Goal: Contribute content: Add original content to the website for others to see

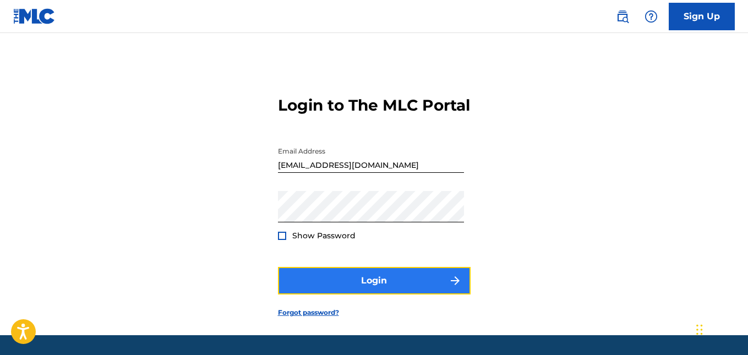
click at [426, 291] on button "Login" at bounding box center [374, 281] width 193 height 28
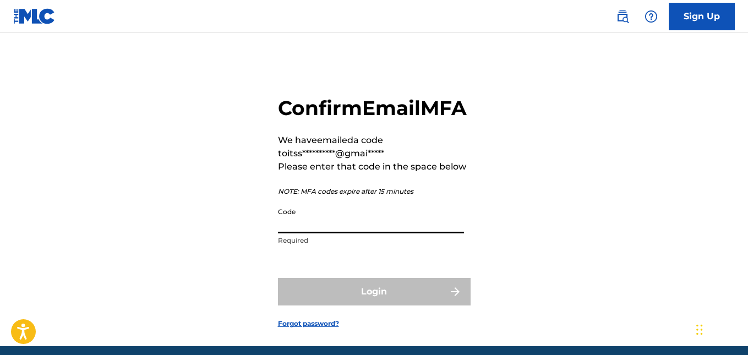
click at [386, 233] on input "Code" at bounding box center [371, 217] width 186 height 31
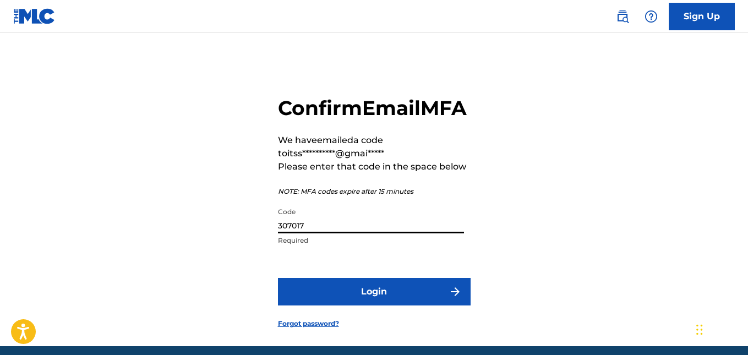
type input "307017"
click at [278, 278] on button "Login" at bounding box center [374, 292] width 193 height 28
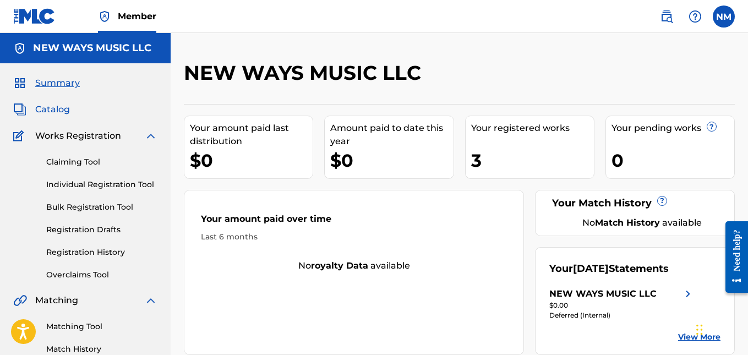
click at [66, 109] on span "Catalog" at bounding box center [52, 109] width 35 height 13
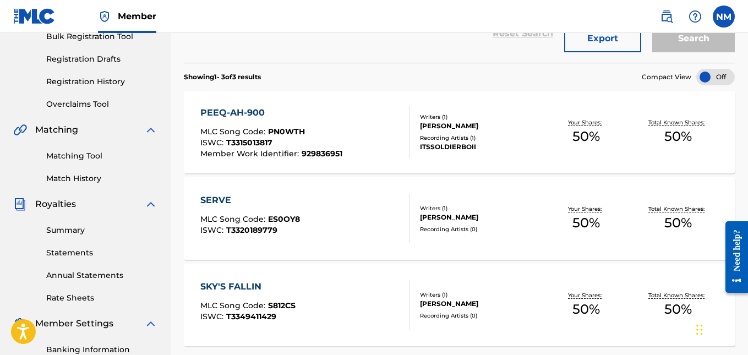
scroll to position [166, 0]
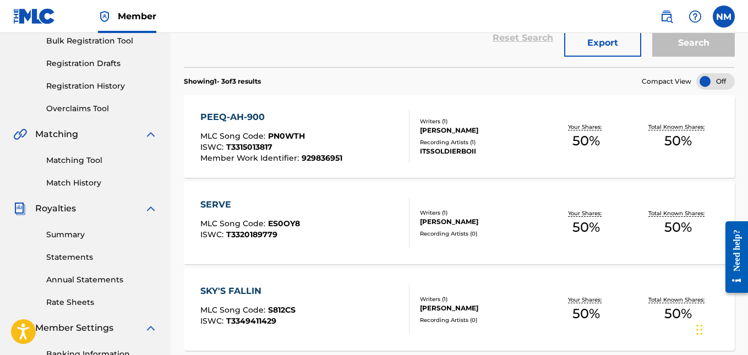
click at [443, 243] on div "SERVE MLC Song Code : ES0OY8 ISWC : T3320189779 Writers ( 1 ) [PERSON_NAME] Rec…" at bounding box center [459, 223] width 551 height 83
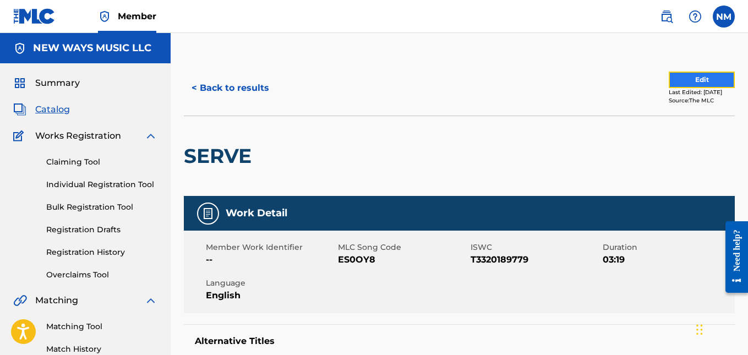
click at [683, 76] on button "Edit" at bounding box center [701, 80] width 66 height 17
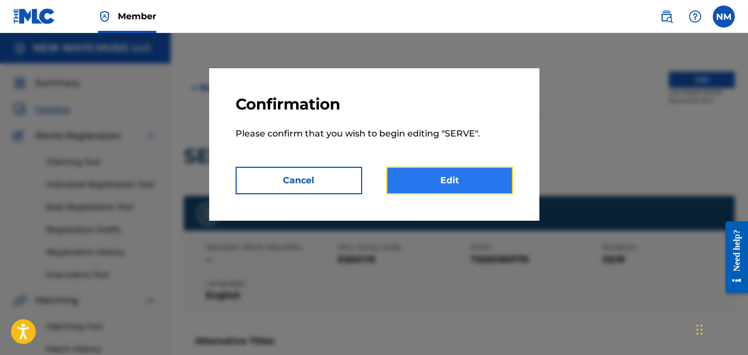
click at [429, 189] on link "Edit" at bounding box center [449, 181] width 127 height 28
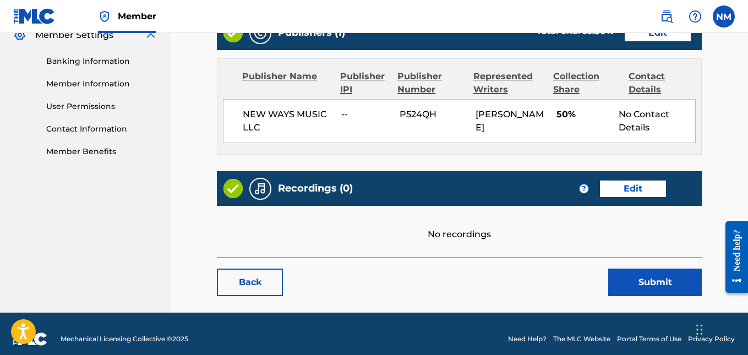
scroll to position [467, 0]
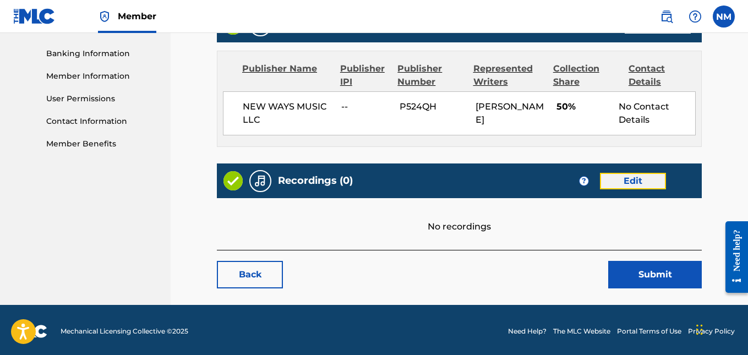
click at [622, 175] on link "Edit" at bounding box center [633, 181] width 66 height 17
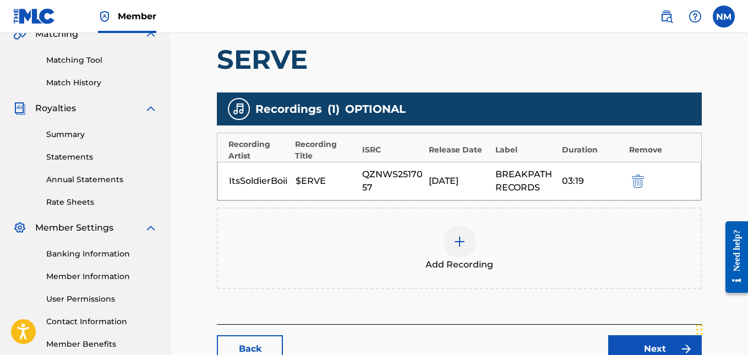
scroll to position [268, 0]
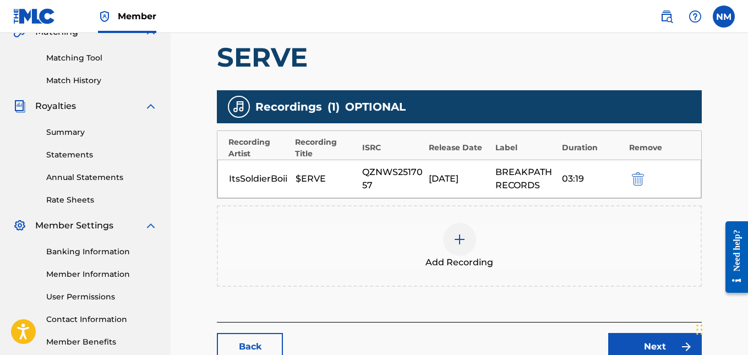
click at [260, 175] on div "ItsSoldierBoii" at bounding box center [259, 178] width 61 height 13
drag, startPoint x: 363, startPoint y: 172, endPoint x: 390, endPoint y: 187, distance: 30.8
click at [390, 187] on div "QZNWS2517057" at bounding box center [392, 179] width 61 height 26
click at [644, 176] on button "submit" at bounding box center [636, 178] width 17 height 13
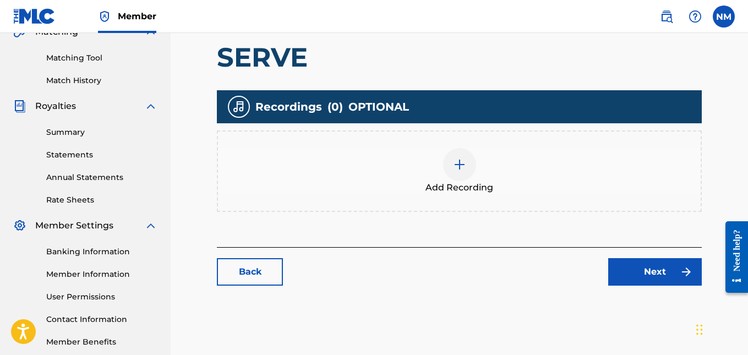
click at [454, 155] on div at bounding box center [459, 164] width 33 height 33
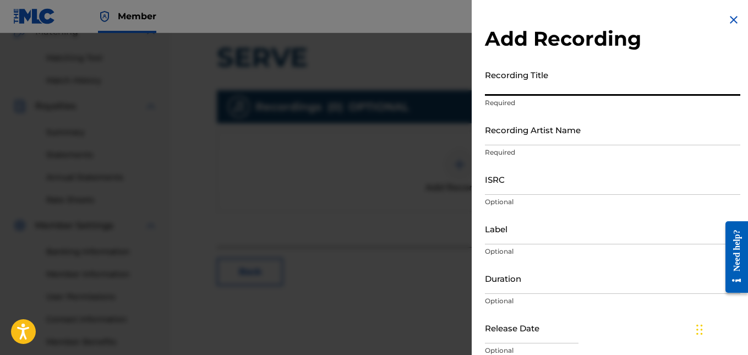
click at [557, 80] on input "Recording Title" at bounding box center [612, 79] width 255 height 31
type input "Serve"
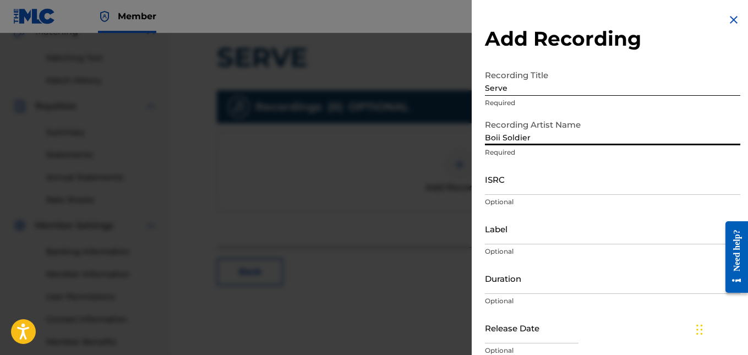
type input "Boii Soldier"
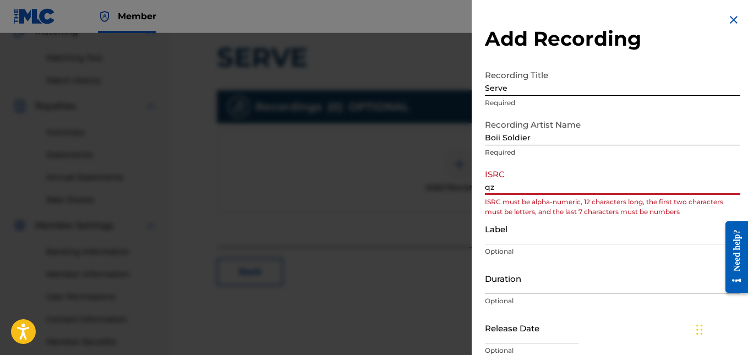
type input "q"
type input "Z"
type input "QZNWS2517057"
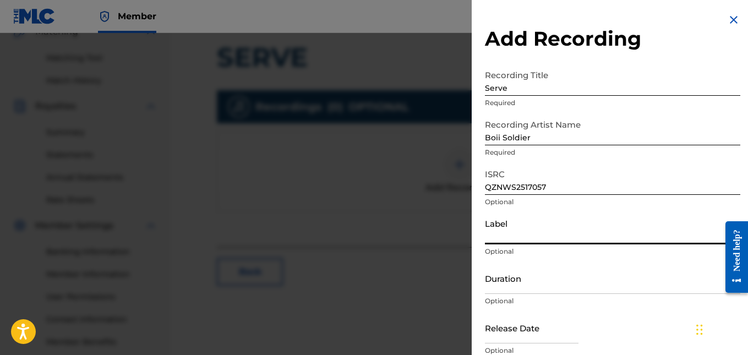
click at [540, 228] on input "Label" at bounding box center [612, 228] width 255 height 31
type input "Breakpath Records"
click at [530, 282] on input "Duration" at bounding box center [612, 277] width 255 height 31
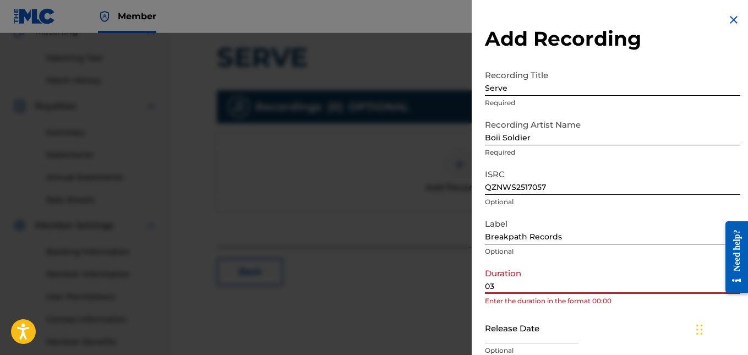
type input "03:19"
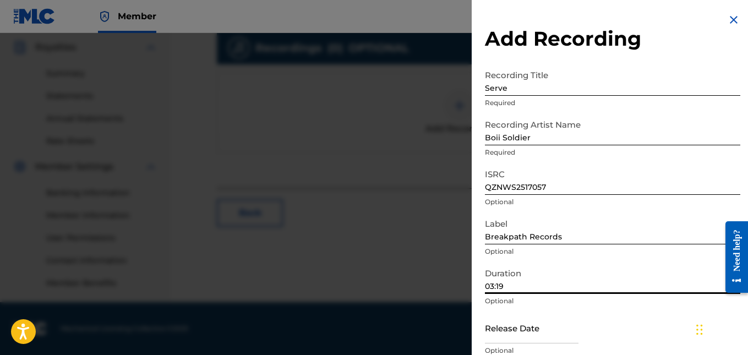
scroll to position [260, 0]
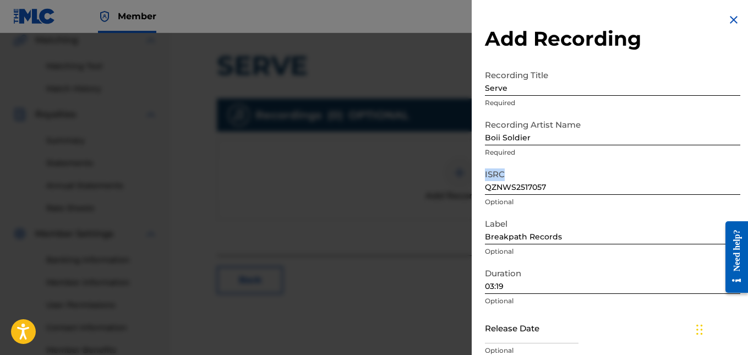
drag, startPoint x: 741, startPoint y: 150, endPoint x: 741, endPoint y: 191, distance: 41.3
click at [741, 191] on div "Add Recording Recording Title Serve Required Recording Artist Name Boii Soldier…" at bounding box center [613, 201] width 282 height 402
click at [743, 67] on div "Add Recording Recording Title Serve Required Recording Artist Name Boii Soldier…" at bounding box center [613, 201] width 282 height 402
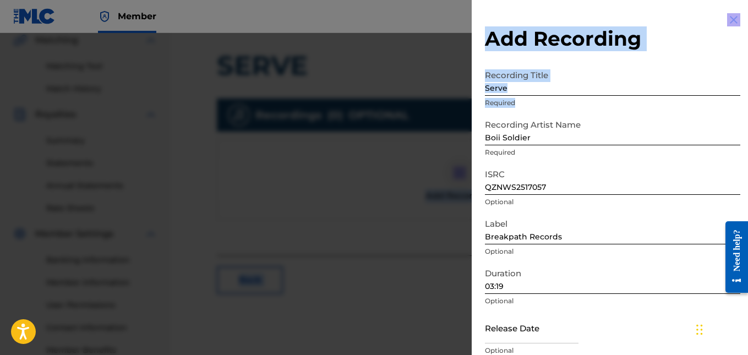
drag, startPoint x: 743, startPoint y: 67, endPoint x: 750, endPoint y: 123, distance: 56.1
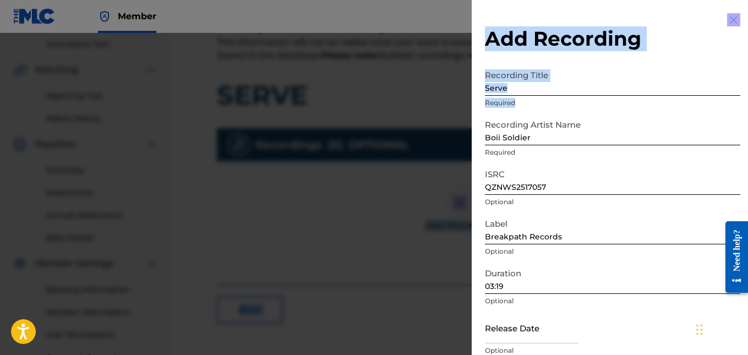
scroll to position [270, 0]
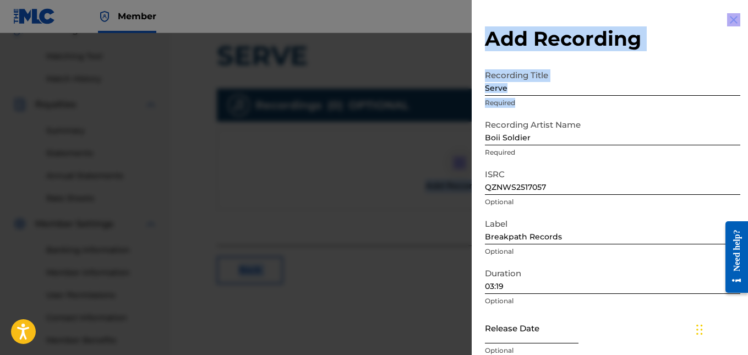
select select "8"
select select "2025"
click at [524, 326] on input "text" at bounding box center [532, 327] width 94 height 31
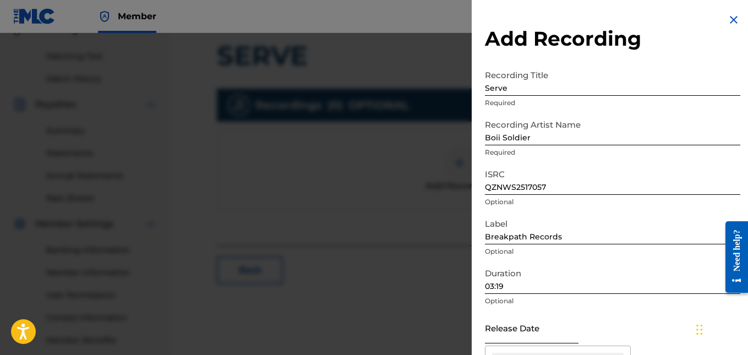
type input "[DATE]"
select select "3"
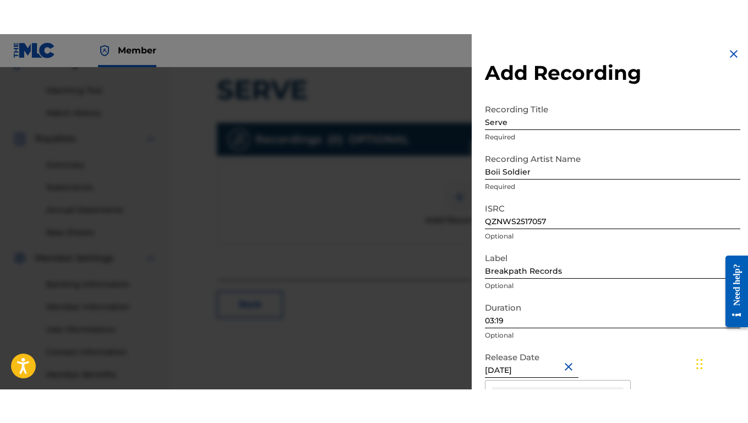
scroll to position [260, 0]
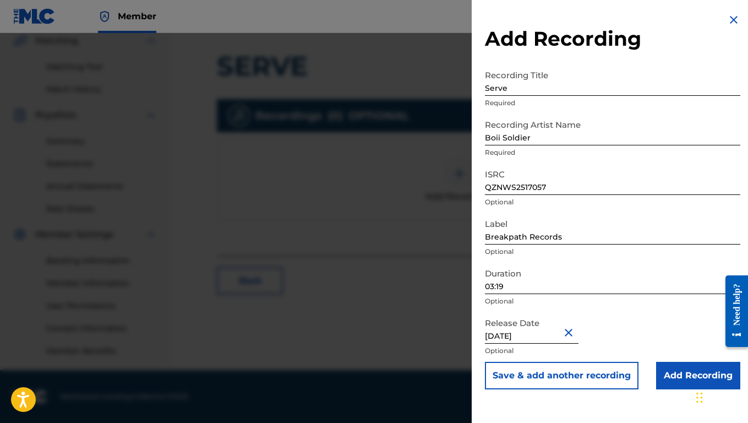
click at [689, 344] on div "Release Date [DATE] Optional" at bounding box center [612, 337] width 255 height 50
click at [674, 354] on input "Add Recording" at bounding box center [698, 375] width 84 height 28
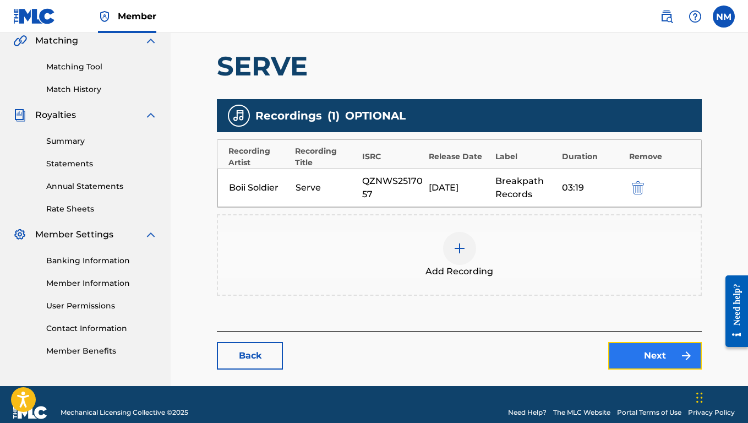
click at [640, 353] on link "Next" at bounding box center [655, 356] width 94 height 28
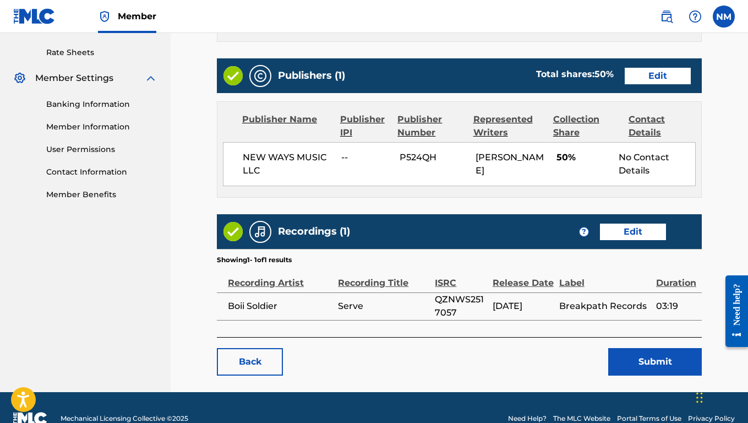
scroll to position [438, 0]
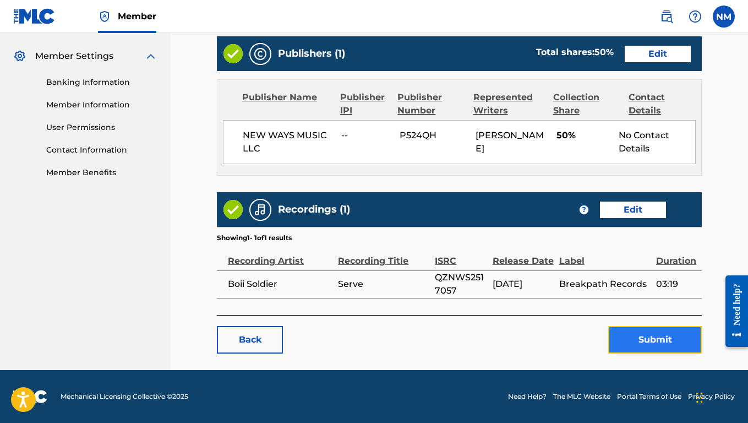
click at [623, 342] on button "Submit" at bounding box center [655, 340] width 94 height 28
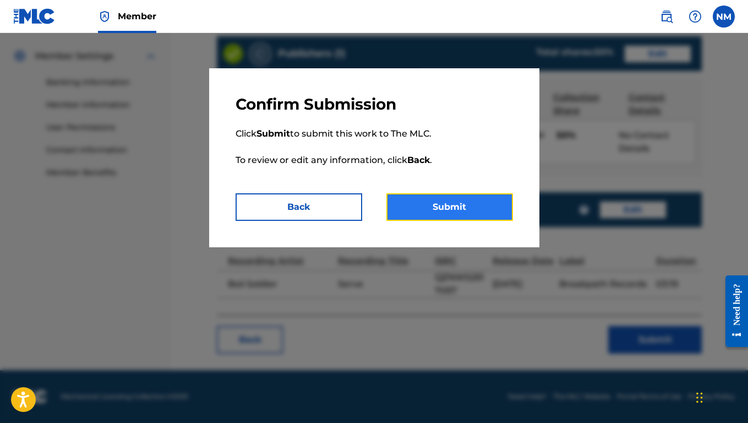
click at [450, 202] on button "Submit" at bounding box center [449, 207] width 127 height 28
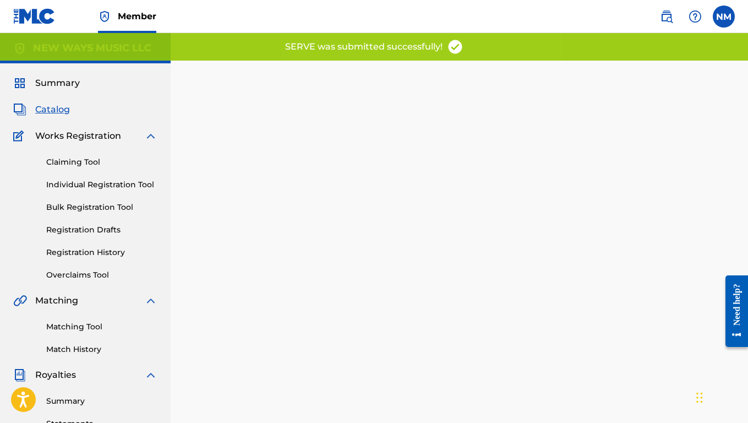
click at [39, 17] on img at bounding box center [34, 16] width 42 height 16
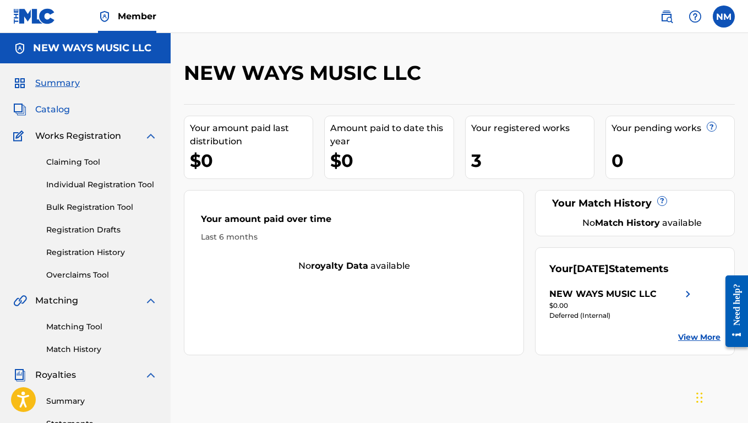
click at [66, 110] on span "Catalog" at bounding box center [52, 109] width 35 height 13
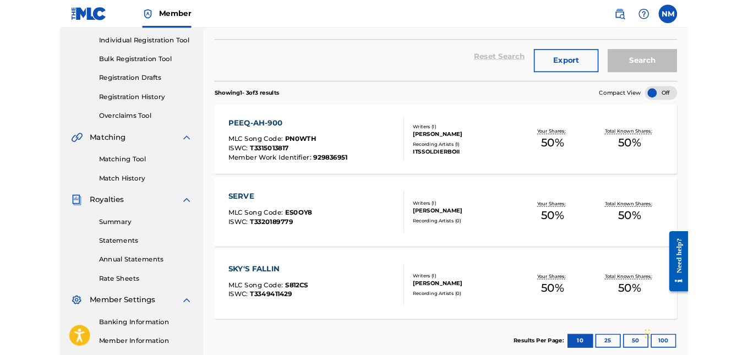
scroll to position [145, 0]
